Goal: Browse casually

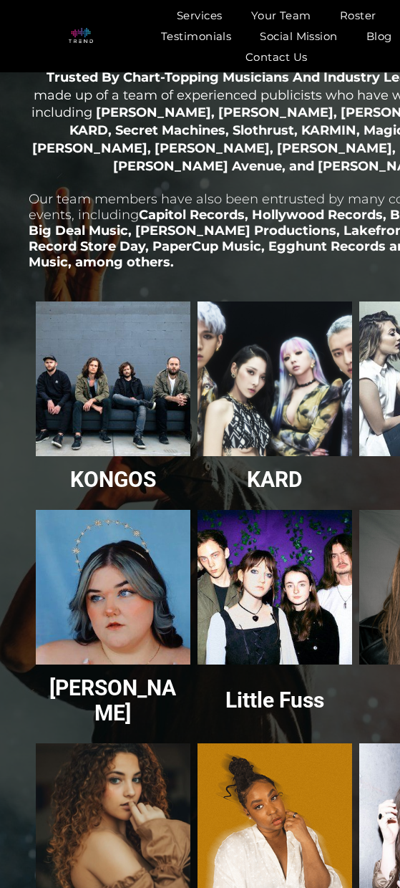
scroll to position [1810, 0]
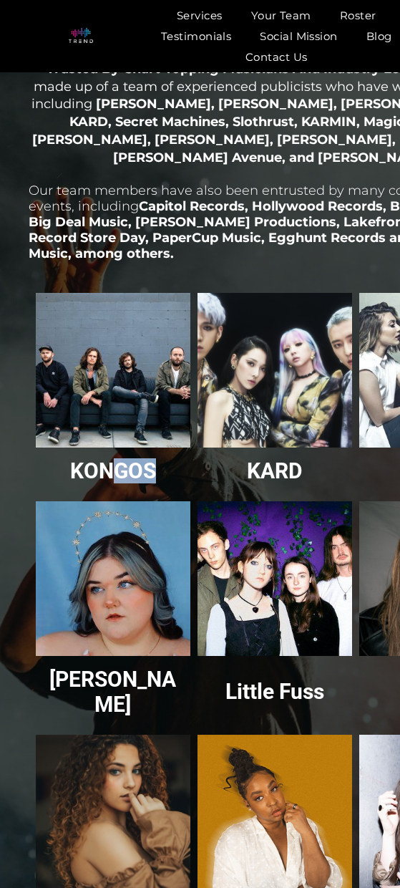
drag, startPoint x: 118, startPoint y: 426, endPoint x: 116, endPoint y: 434, distance: 8.2
click at [116, 448] on span "KONGOS Button" at bounding box center [113, 471] width 155 height 47
drag, startPoint x: 117, startPoint y: 433, endPoint x: 125, endPoint y: 426, distance: 10.1
click at [124, 448] on span "KONGOS Button" at bounding box center [113, 471] width 155 height 47
click at [127, 458] on h3 "KONGOS" at bounding box center [113, 470] width 86 height 25
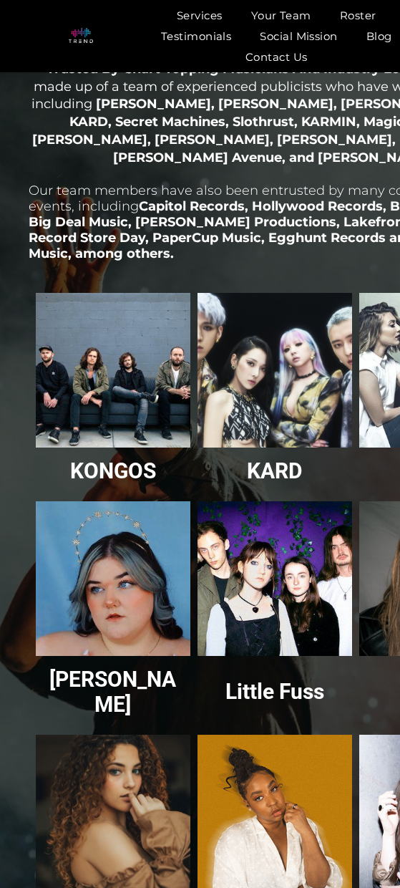
click at [120, 458] on h3 "KONGOS" at bounding box center [113, 470] width 86 height 25
drag, startPoint x: 103, startPoint y: 354, endPoint x: 110, endPoint y: 376, distance: 23.3
click at [105, 354] on link "Kongos" at bounding box center [114, 370] width 164 height 164
click at [102, 458] on h3 "KONGOS" at bounding box center [113, 470] width 86 height 25
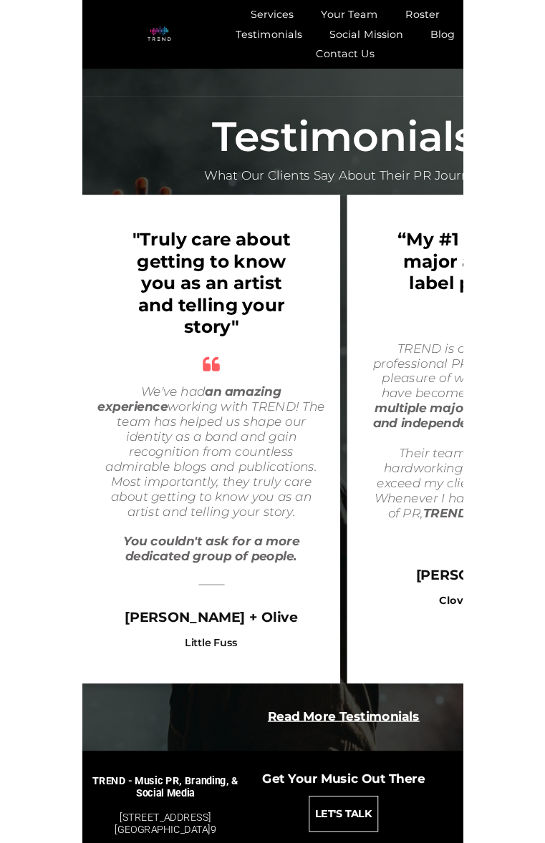
scroll to position [2733, 0]
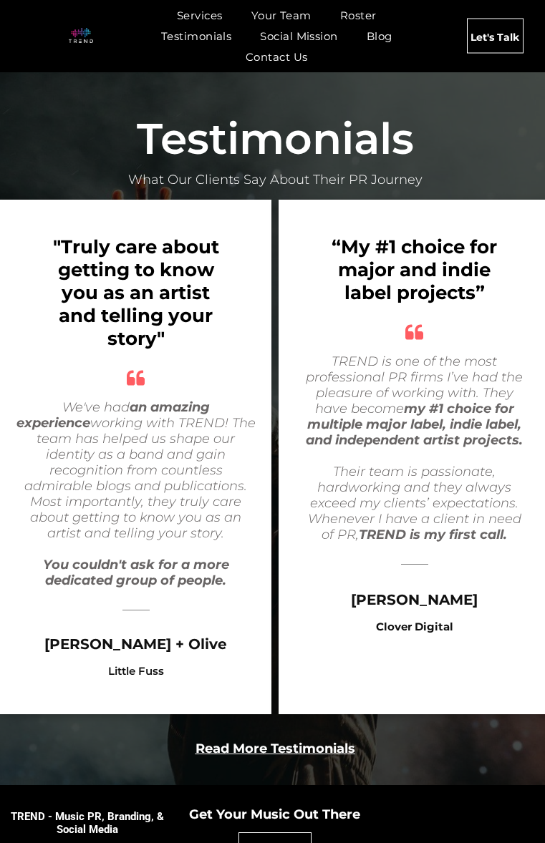
click at [282, 733] on b "Read More Testimonials" at bounding box center [275, 749] width 160 height 16
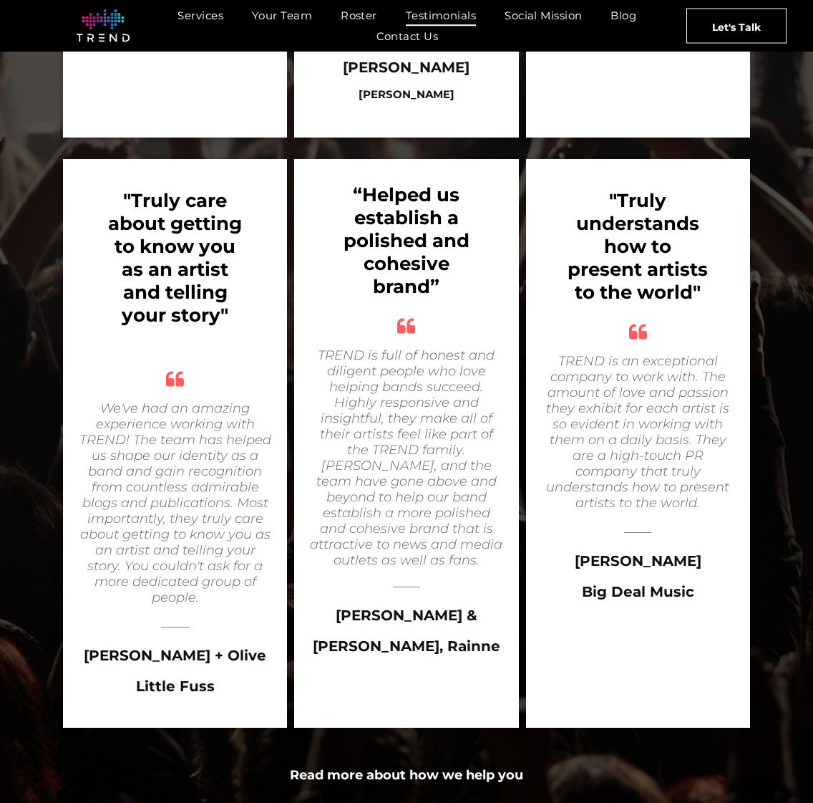
scroll to position [2253, 0]
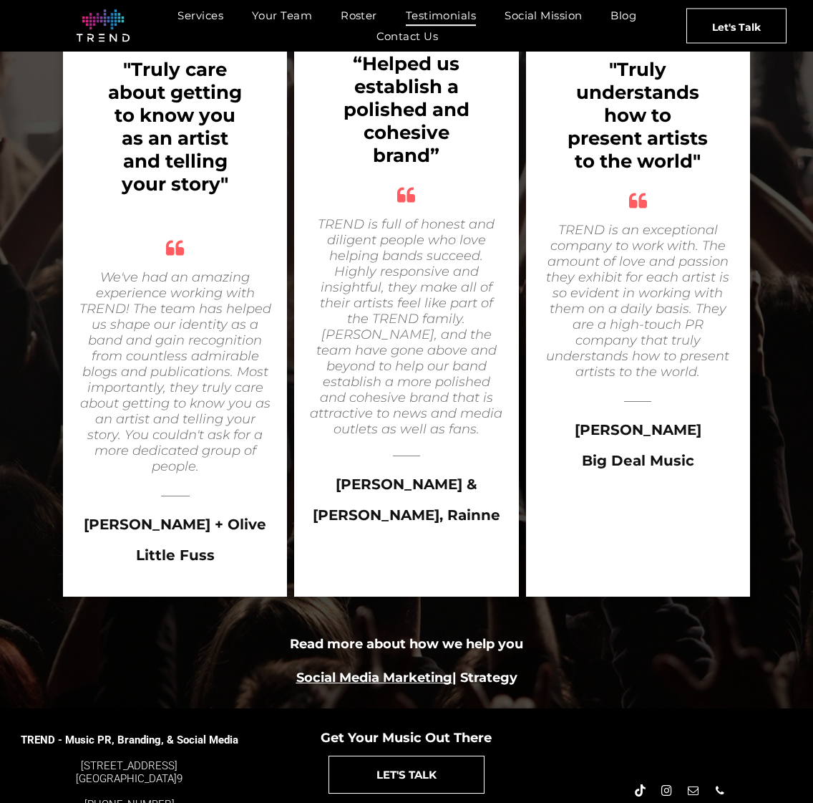
click at [405, 669] on link "Social Media Marketing" at bounding box center [374, 677] width 156 height 16
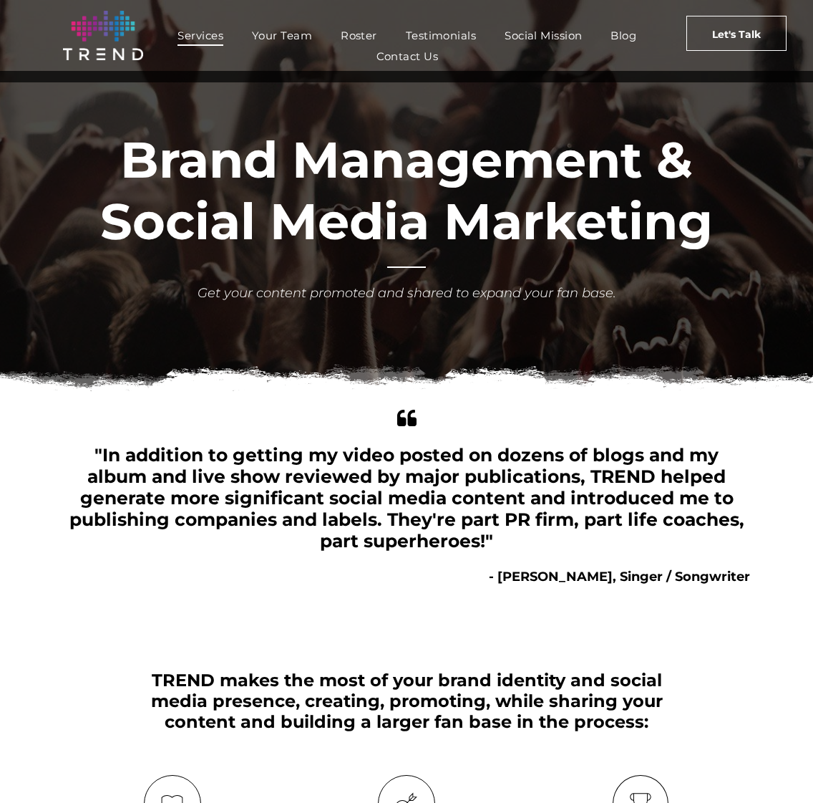
click at [213, 36] on span "Services" at bounding box center [201, 35] width 46 height 21
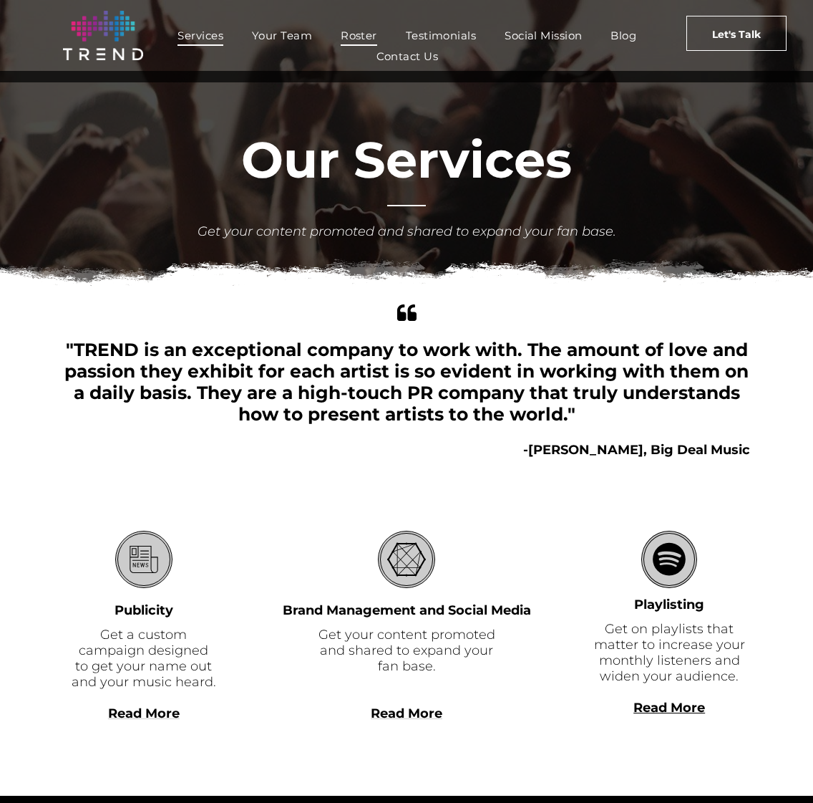
click at [359, 39] on span "Roster" at bounding box center [359, 35] width 37 height 21
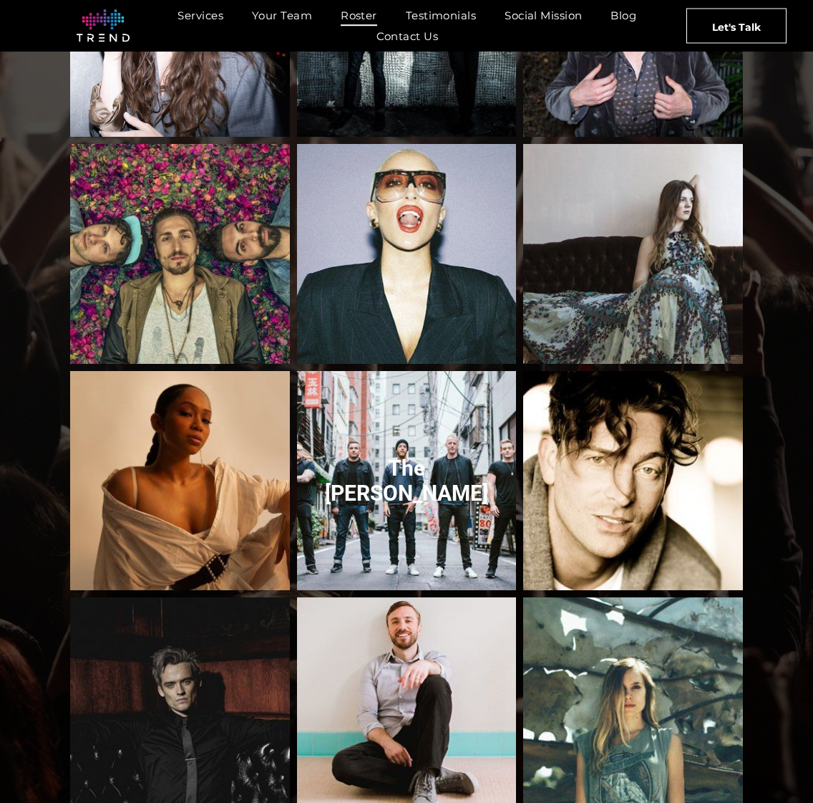
scroll to position [1112, 0]
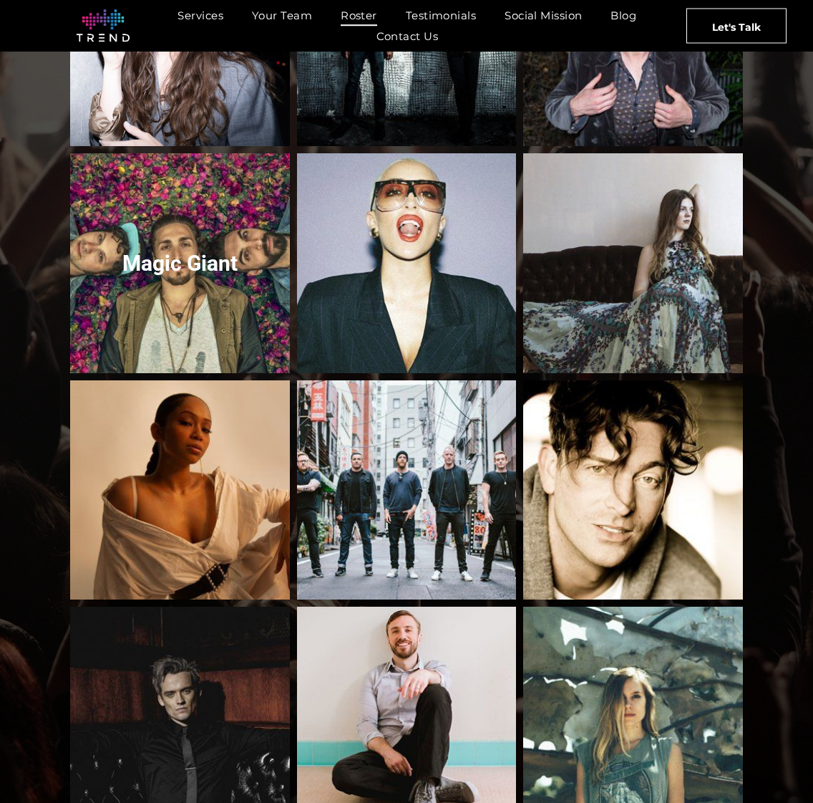
click at [209, 241] on link "Magic Giant" at bounding box center [180, 263] width 233 height 233
click at [186, 277] on link "Magic Giant" at bounding box center [180, 263] width 233 height 233
click at [163, 327] on link "Magic Giant" at bounding box center [180, 263] width 233 height 233
click at [122, 320] on link "Magic Giant" at bounding box center [180, 263] width 233 height 233
click at [172, 271] on link "Magic Giant" at bounding box center [180, 263] width 233 height 233
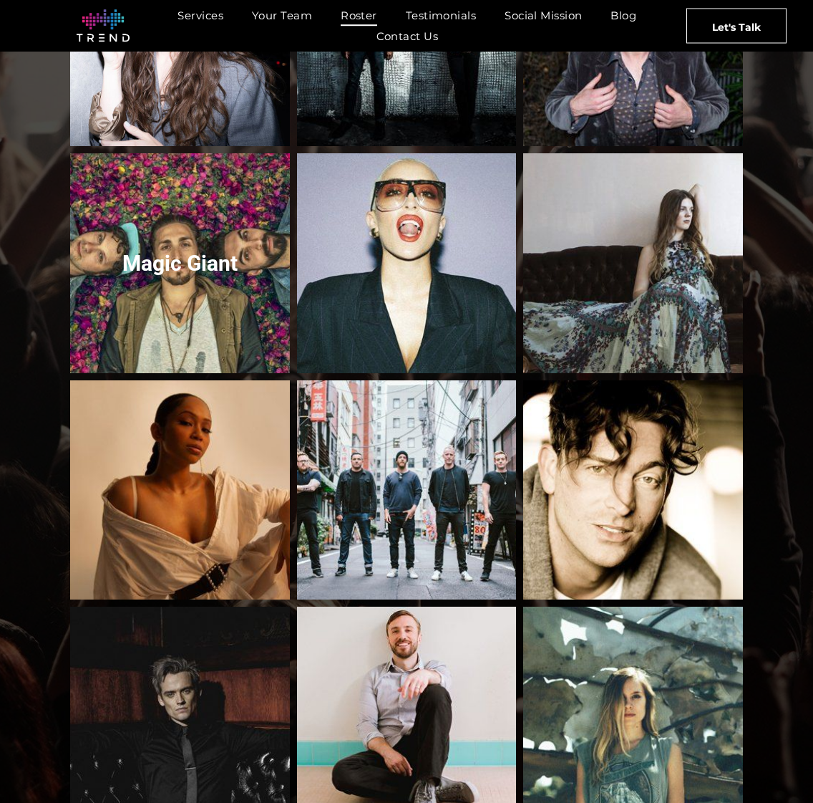
drag, startPoint x: 202, startPoint y: 253, endPoint x: 210, endPoint y: 251, distance: 8.4
click at [202, 253] on link "Magic Giant" at bounding box center [180, 263] width 233 height 233
drag, startPoint x: 208, startPoint y: 251, endPoint x: 253, endPoint y: 233, distance: 47.6
click at [208, 251] on link "Magic Giant" at bounding box center [180, 263] width 233 height 233
click at [193, 235] on link "Magic Giant" at bounding box center [180, 263] width 233 height 233
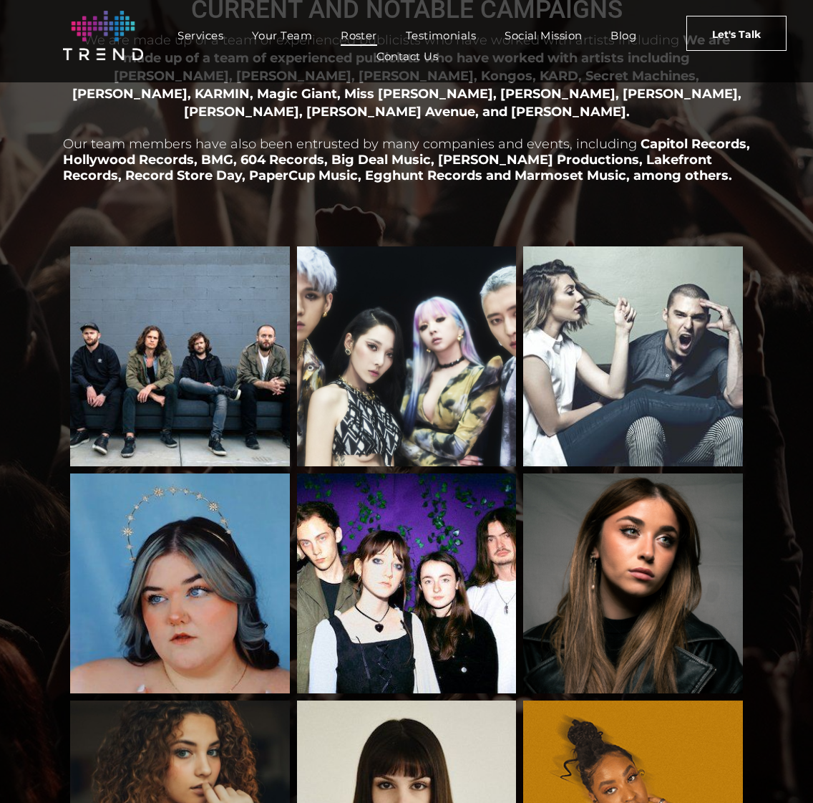
scroll to position [0, 0]
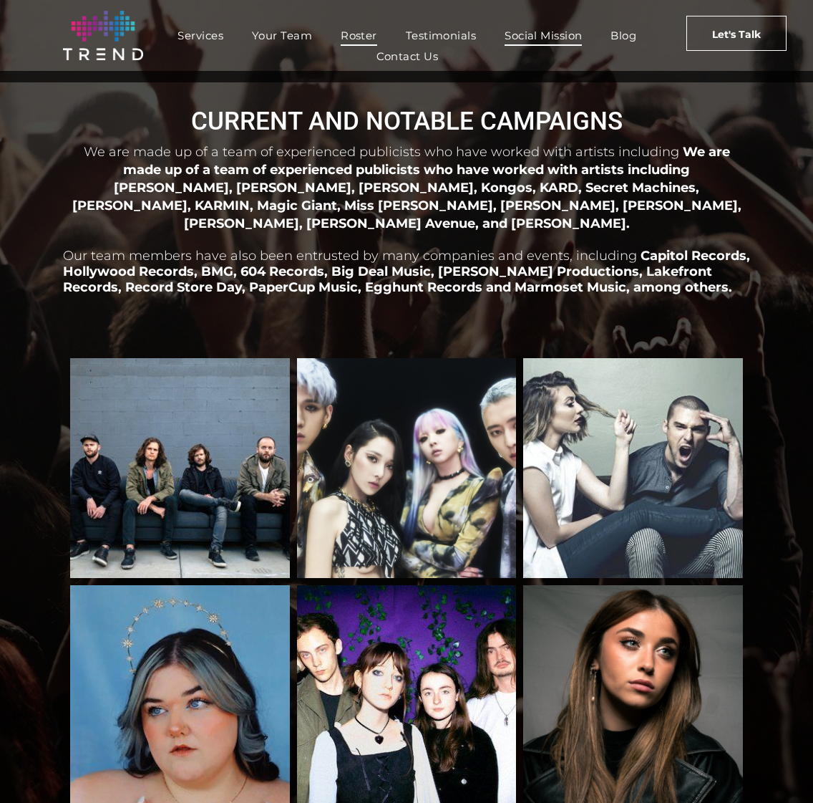
click at [524, 38] on span "Social Mission" at bounding box center [543, 35] width 77 height 21
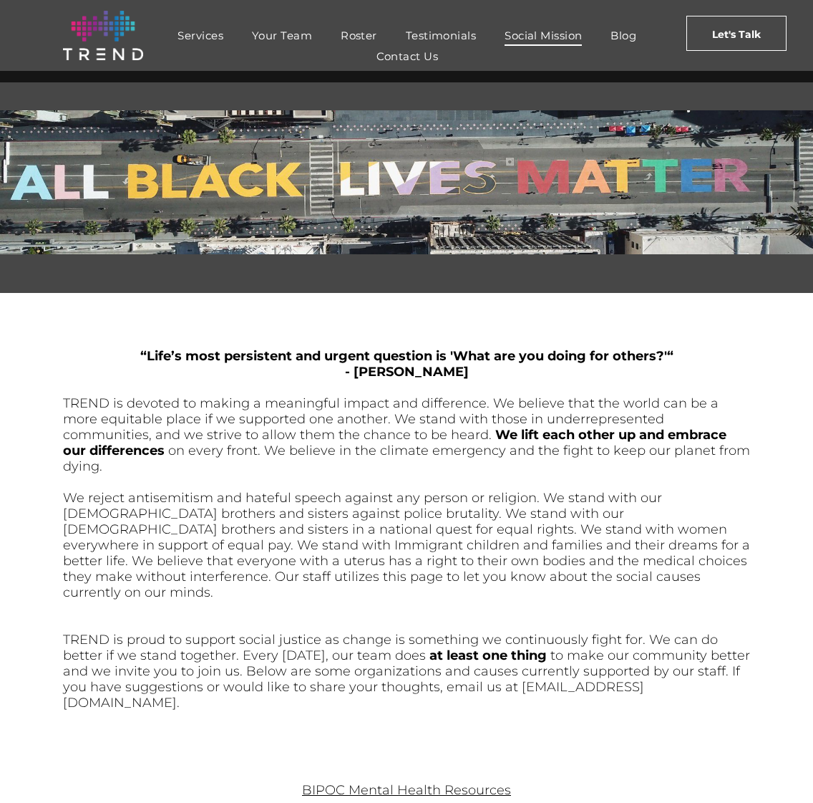
click at [90, 29] on img at bounding box center [103, 35] width 80 height 49
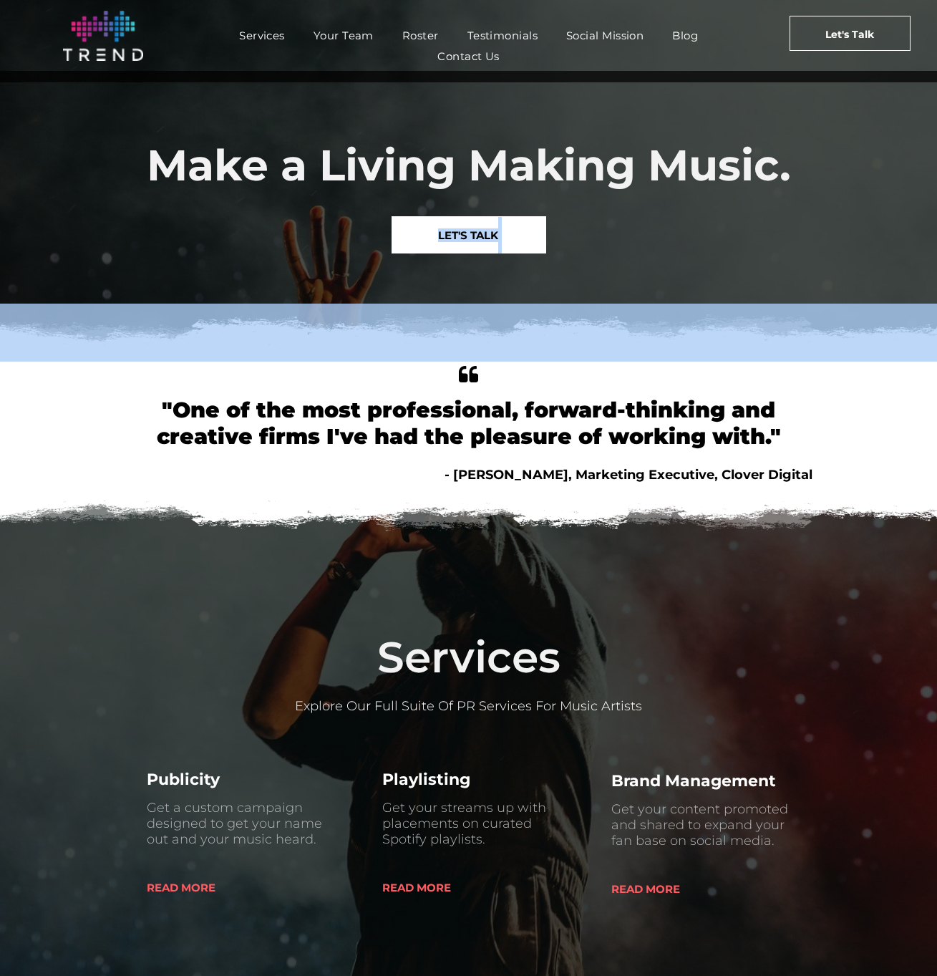
drag, startPoint x: 934, startPoint y: 287, endPoint x: 938, endPoint y: 335, distance: 48.1
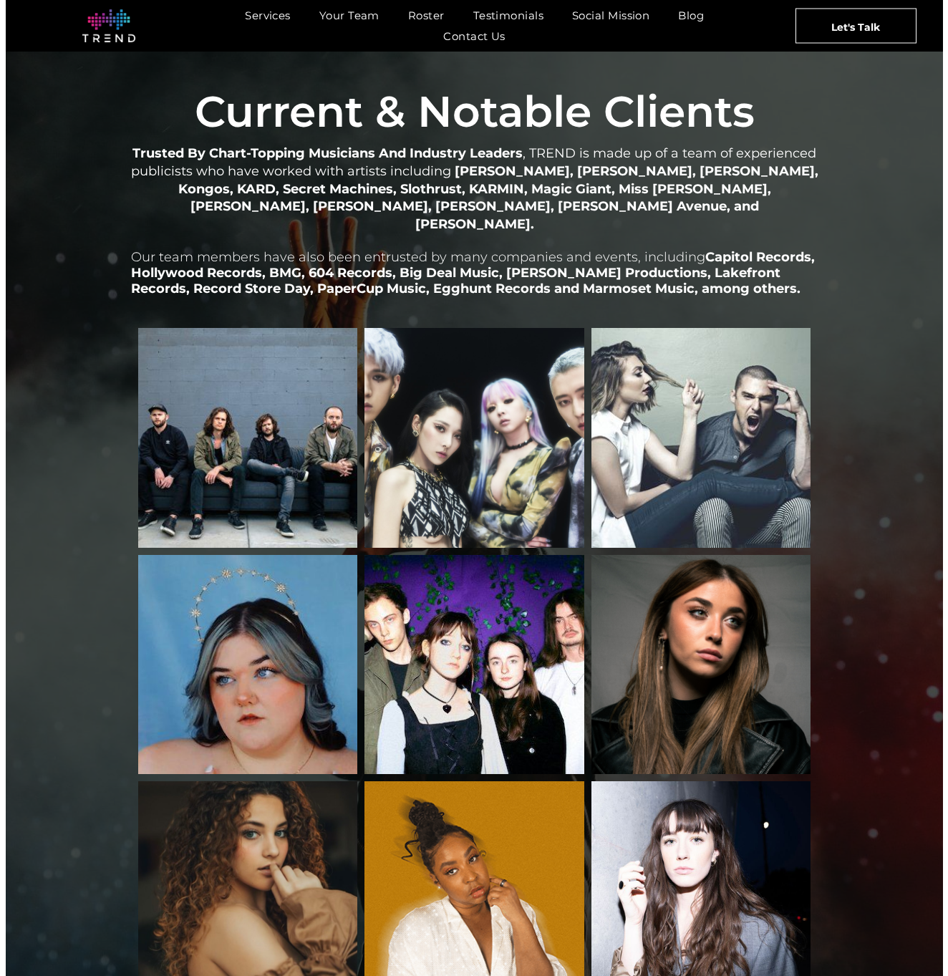
scroll to position [1552, 0]
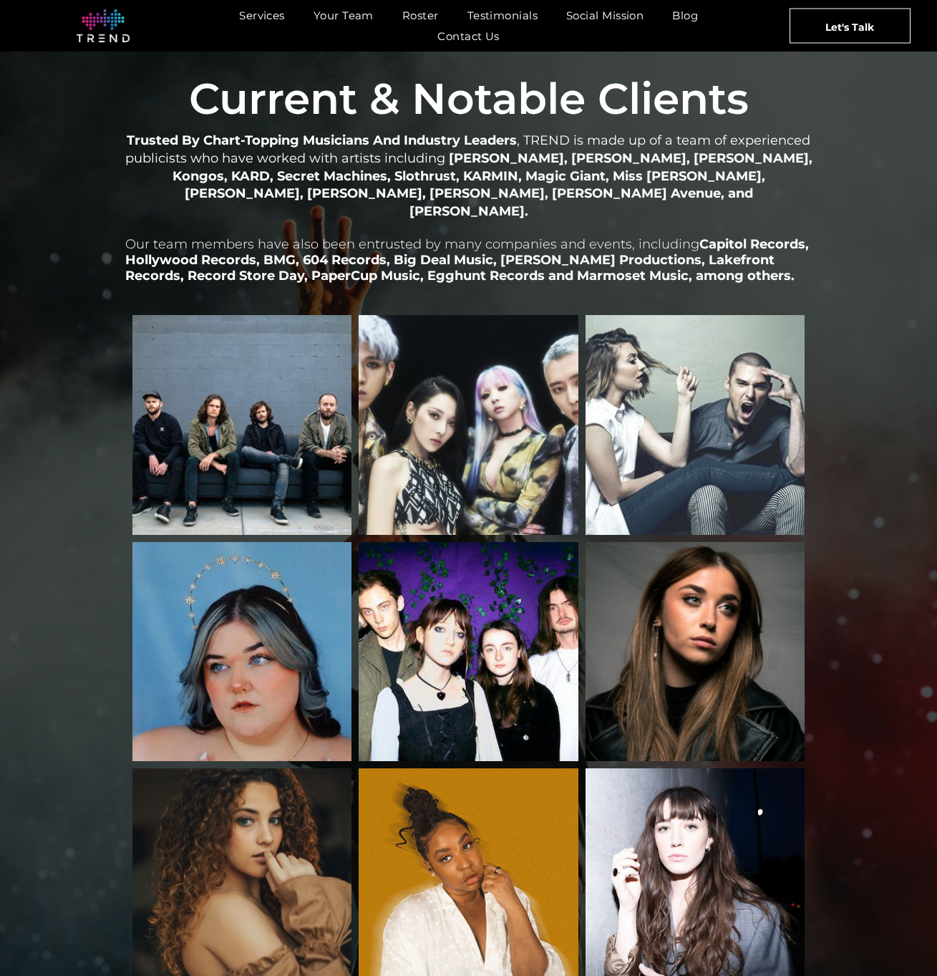
click at [704, 380] on link "Karmin" at bounding box center [696, 425] width 220 height 220
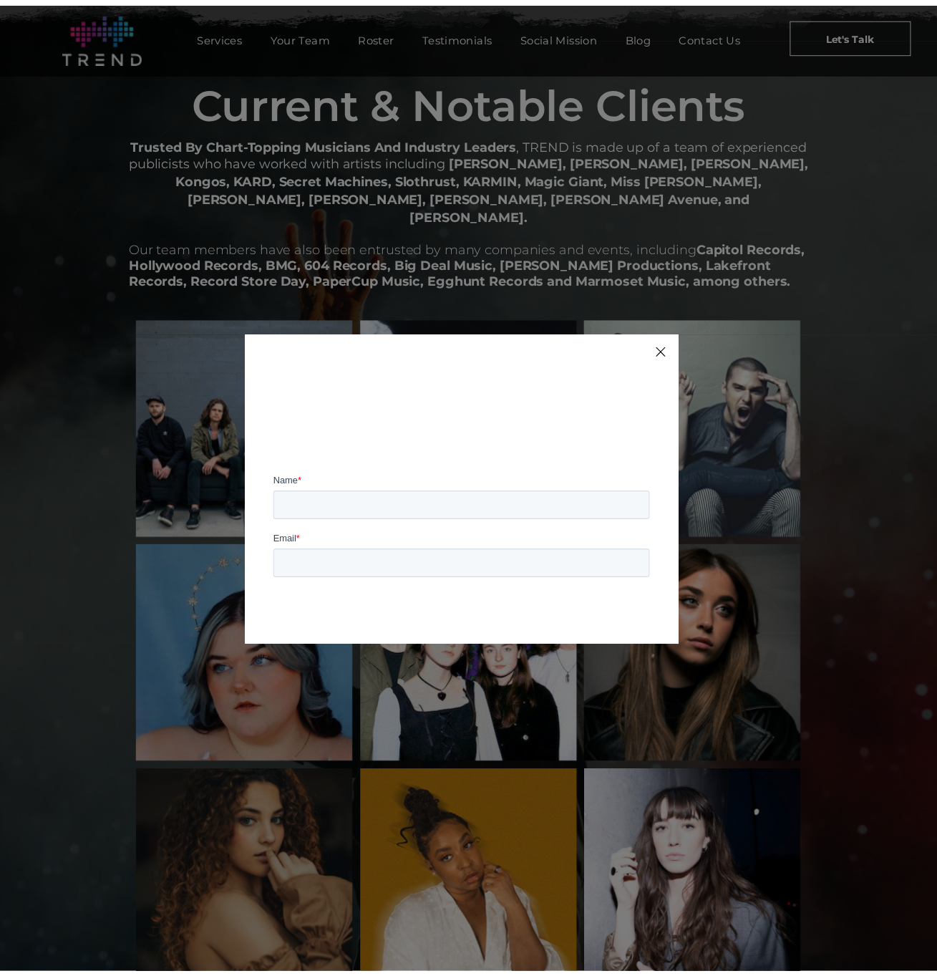
scroll to position [0, 0]
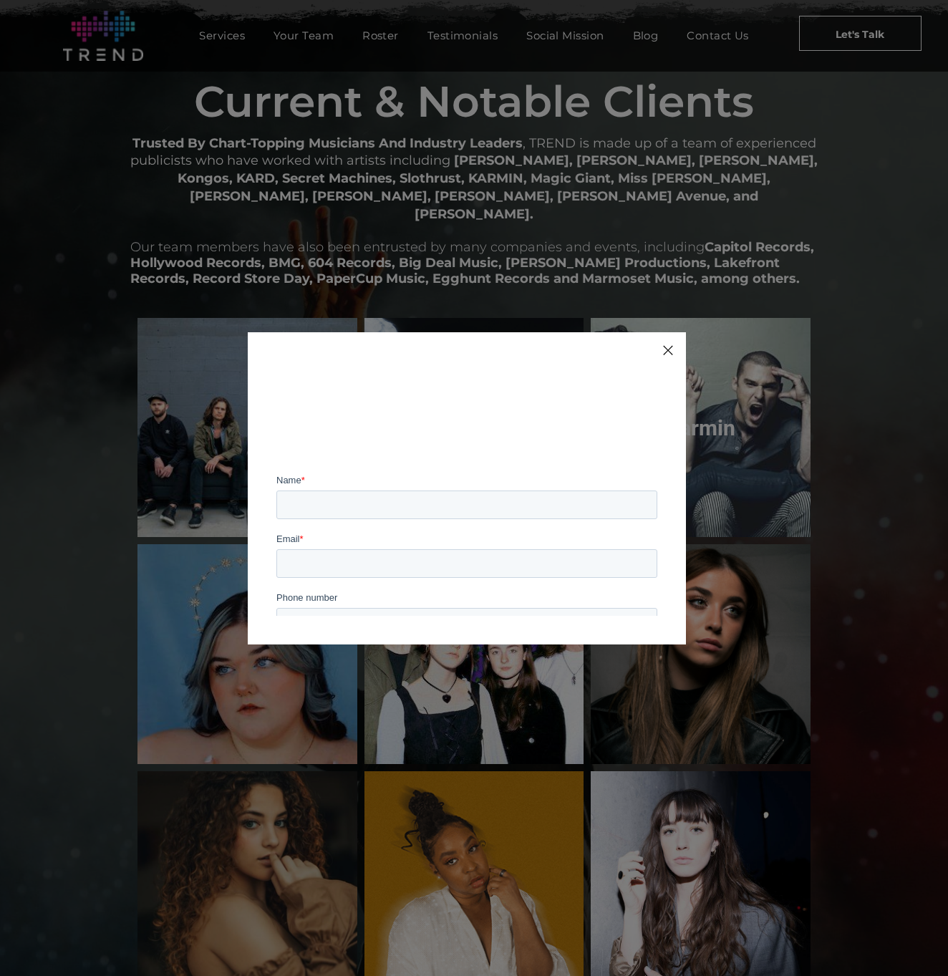
click at [671, 348] on div at bounding box center [667, 350] width 19 height 19
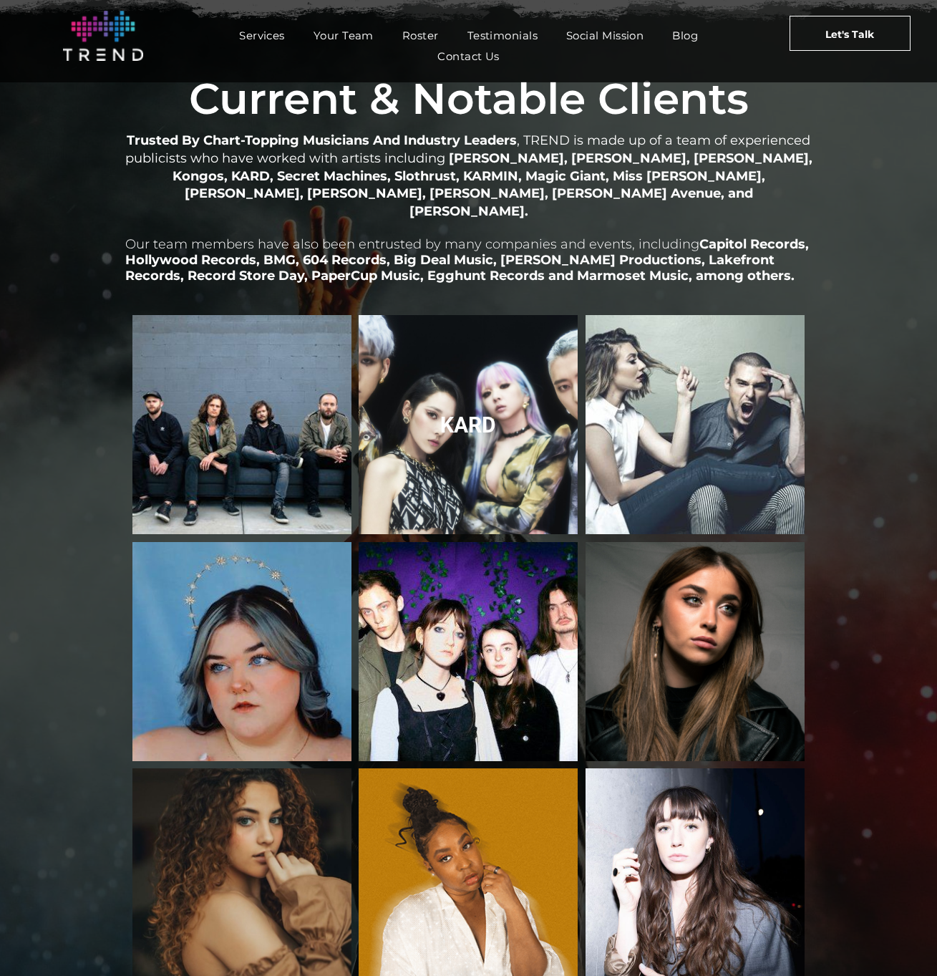
click at [455, 371] on link "KARD" at bounding box center [468, 425] width 233 height 233
click at [458, 391] on link "KARD" at bounding box center [468, 425] width 233 height 233
